Goal: Task Accomplishment & Management: Use online tool/utility

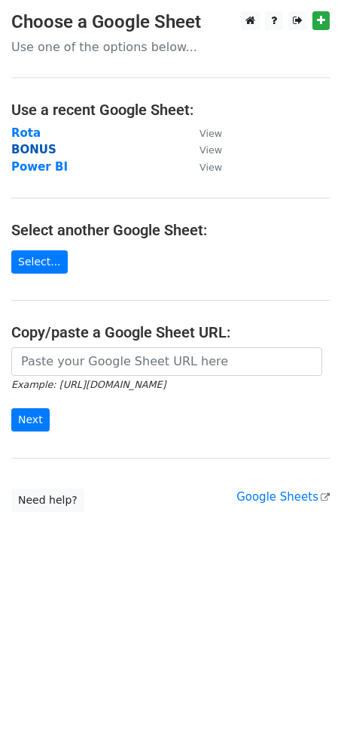
click at [25, 146] on strong "BONUS" at bounding box center [33, 150] width 45 height 14
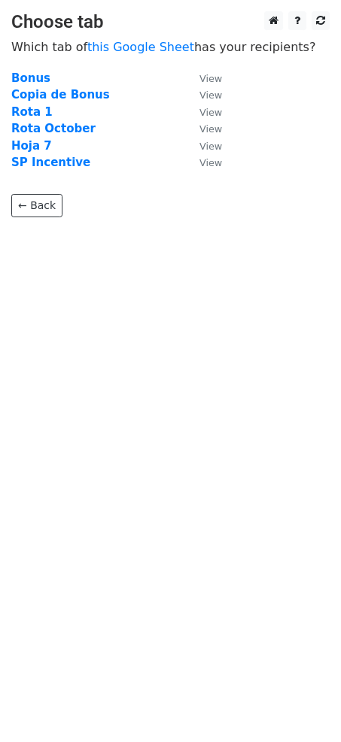
click at [32, 78] on strong "Bonus" at bounding box center [30, 78] width 39 height 14
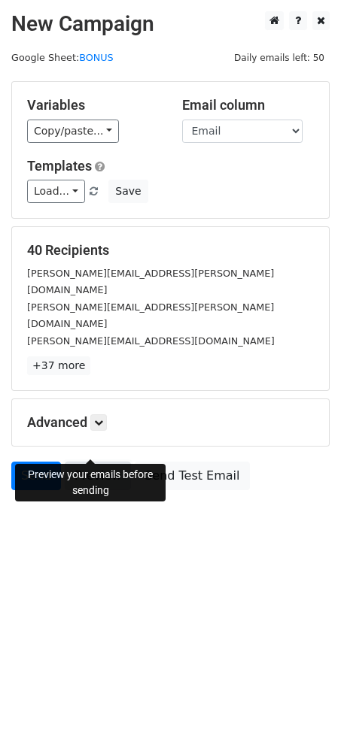
click at [90, 462] on link "Preview" at bounding box center [98, 476] width 66 height 29
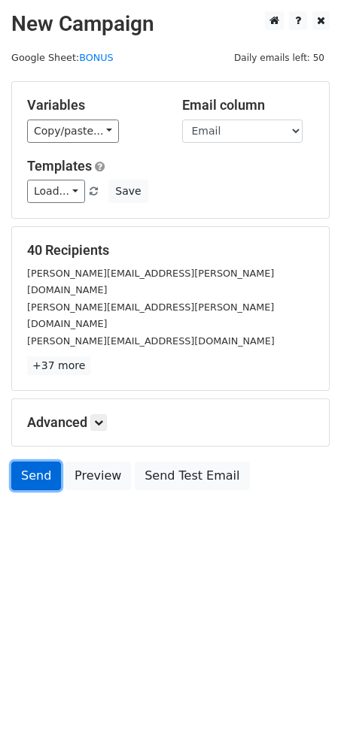
click at [44, 462] on link "Send" at bounding box center [36, 476] width 50 height 29
